Goal: Task Accomplishment & Management: Manage account settings

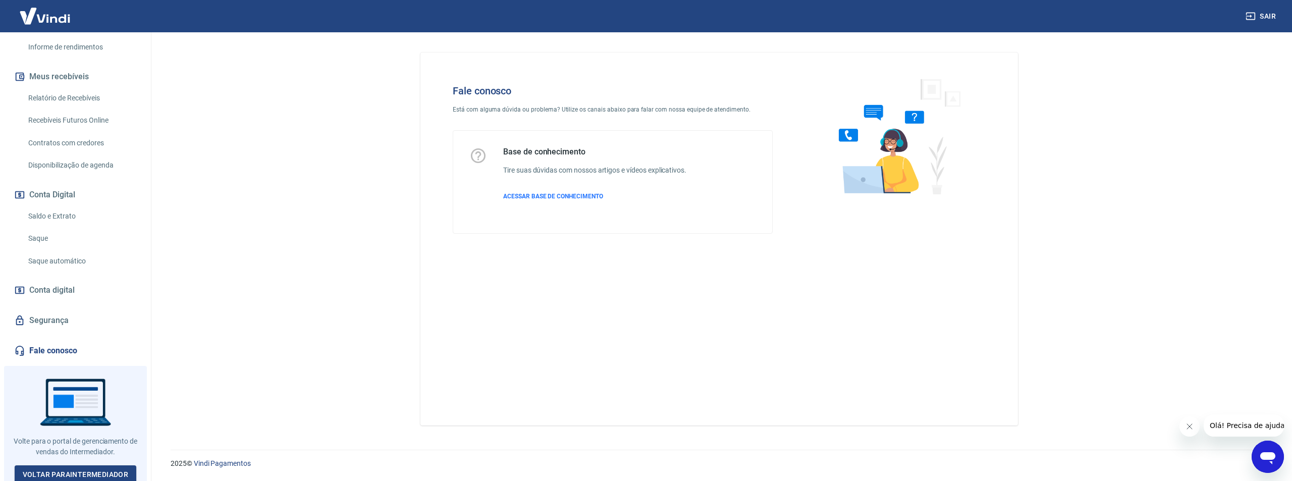
scroll to position [190, 0]
click at [45, 317] on link "Segurança" at bounding box center [75, 317] width 127 height 22
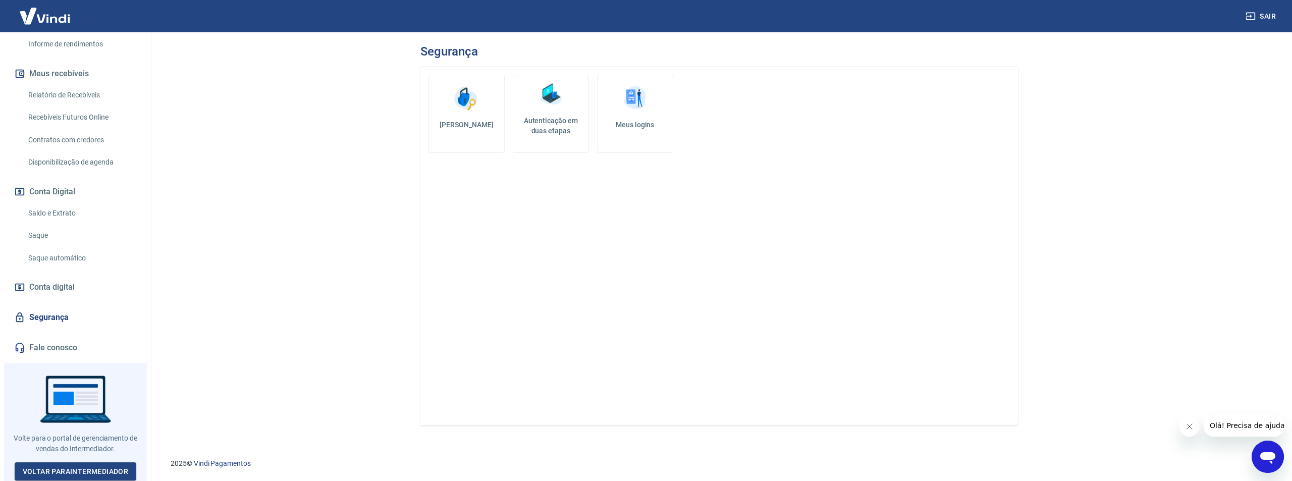
click at [484, 113] on link "[PERSON_NAME]" at bounding box center [466, 114] width 76 height 78
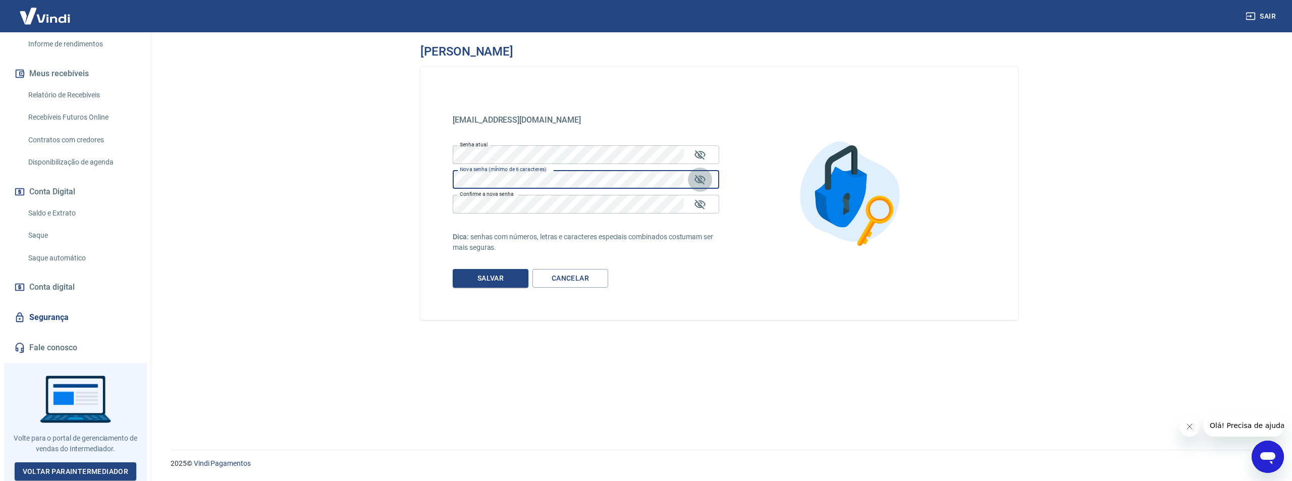
click at [699, 176] on icon "Mostrar/esconder senha" at bounding box center [699, 180] width 11 height 10
click at [400, 173] on div "Alterar senha davidzanetti@omzipi.com.br davidzanetti@omzipi.com.br Senha atual…" at bounding box center [719, 234] width 646 height 405
